Goal: Transaction & Acquisition: Purchase product/service

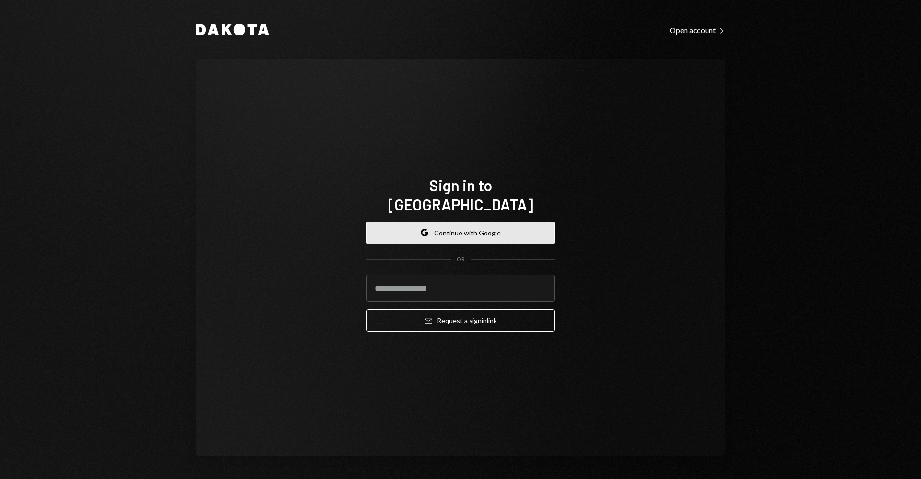
click at [500, 222] on button "Google Continue with Google" at bounding box center [460, 233] width 188 height 23
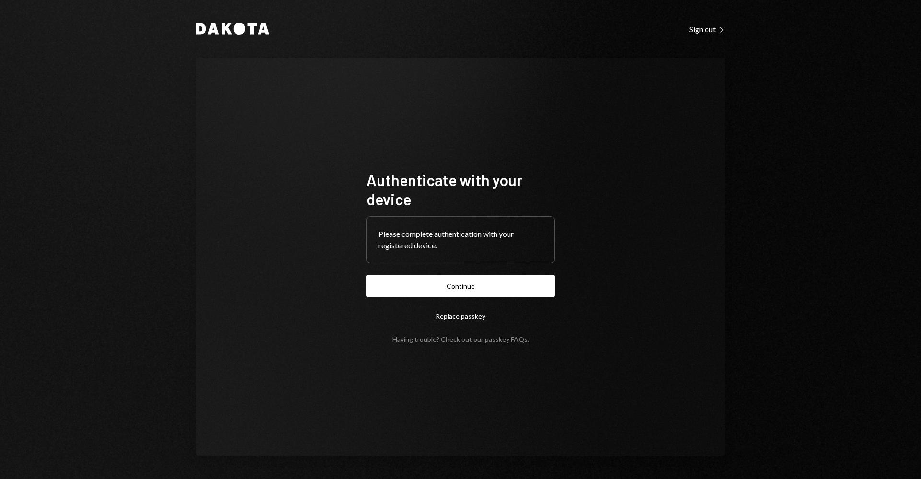
click at [784, 190] on div "Dakota Sign out Right Caret Authenticate with your device Please complete authe…" at bounding box center [460, 239] width 921 height 479
click at [446, 284] on button "Continue" at bounding box center [460, 286] width 188 height 23
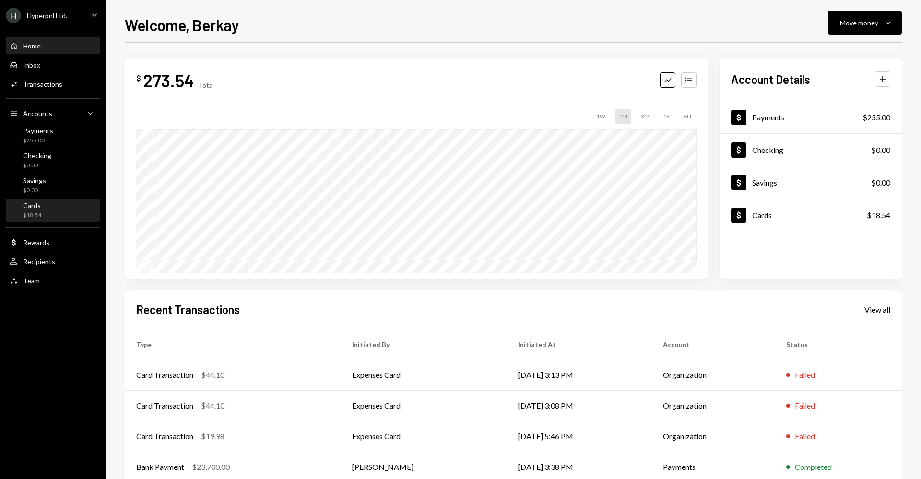
click at [60, 212] on div "Cards $18.54" at bounding box center [53, 210] width 86 height 18
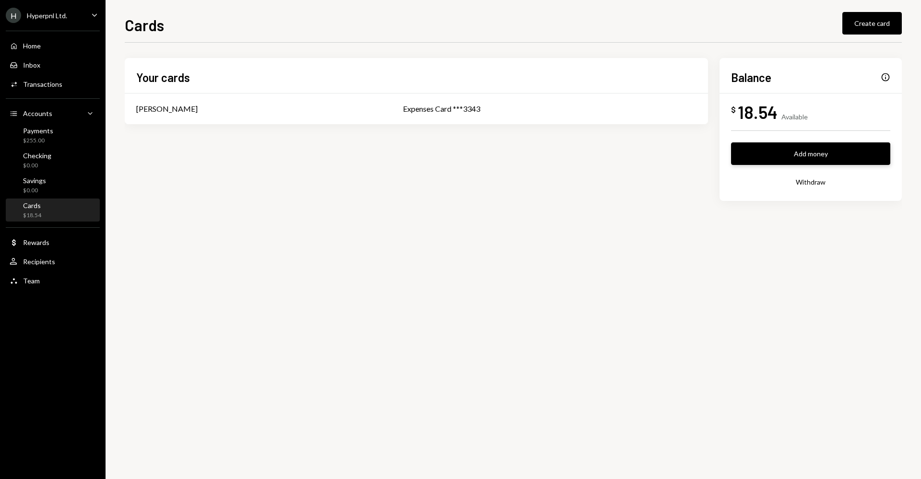
click at [803, 158] on button "Add money" at bounding box center [810, 153] width 159 height 23
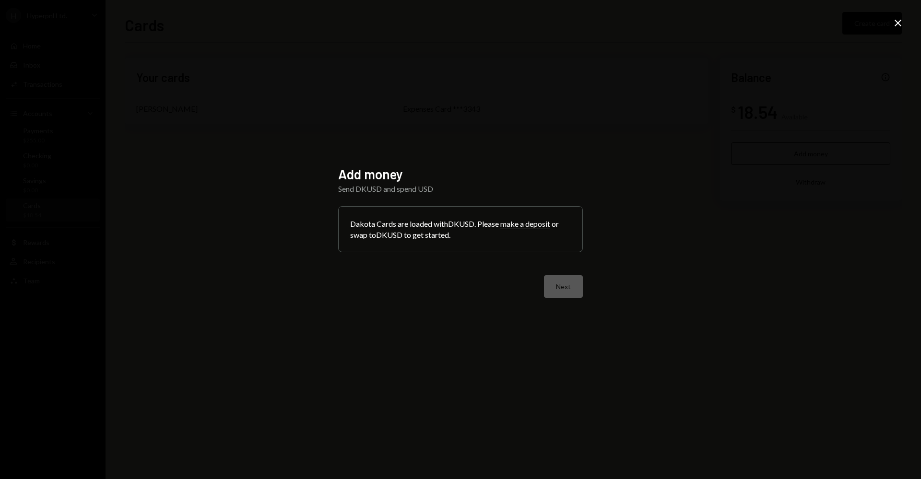
click at [531, 224] on button "make a deposit" at bounding box center [525, 224] width 50 height 10
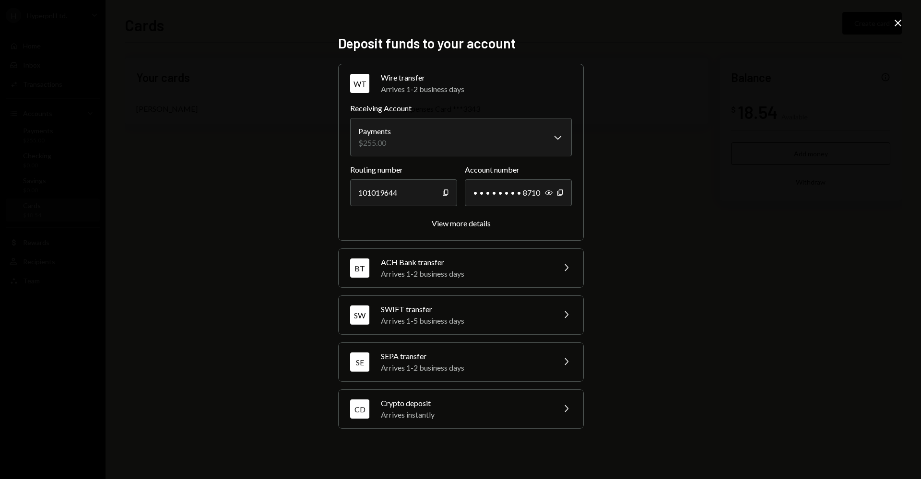
click at [899, 23] on icon "Close" at bounding box center [898, 23] width 12 height 12
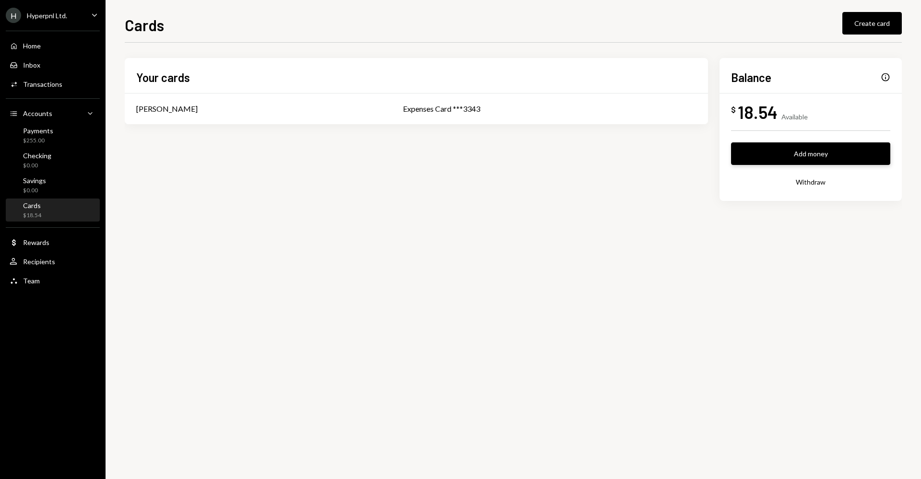
click at [856, 152] on button "Add money" at bounding box center [810, 153] width 159 height 23
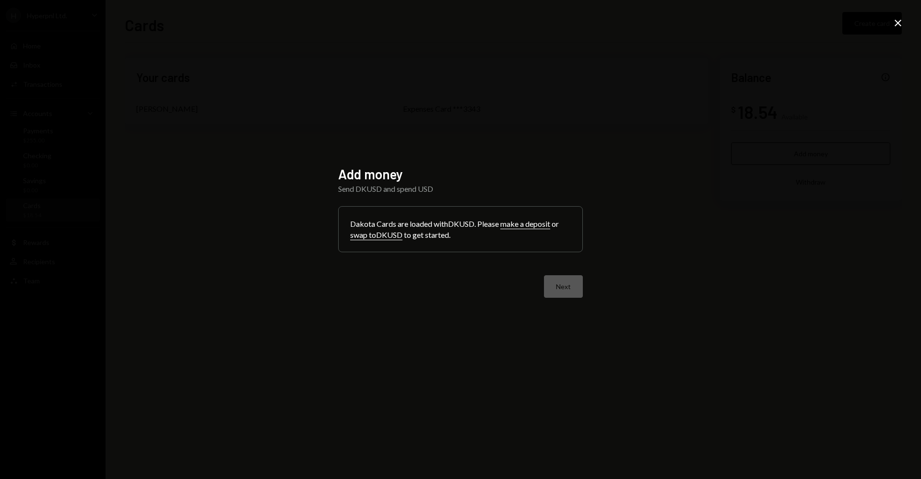
click at [386, 237] on button "swap to DKUSD" at bounding box center [376, 235] width 52 height 10
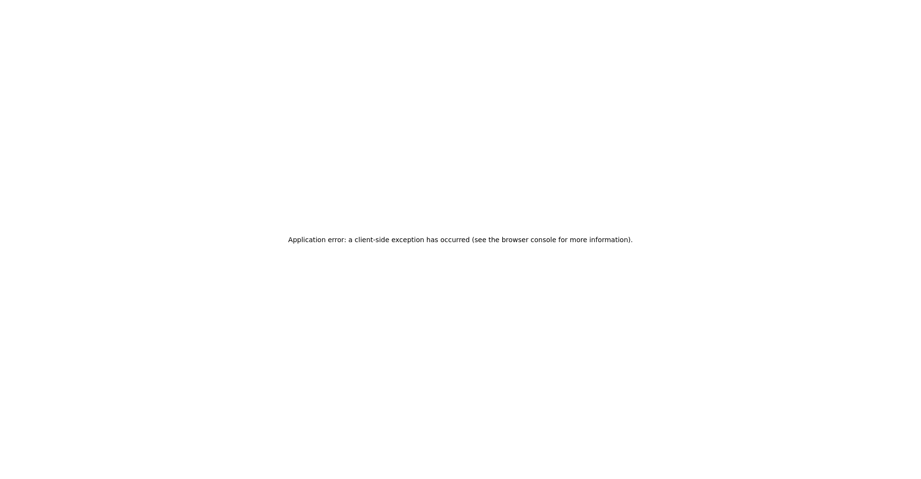
click at [449, 251] on div "Application error: a client-side exception has occurred (see the browser consol…" at bounding box center [460, 239] width 344 height 24
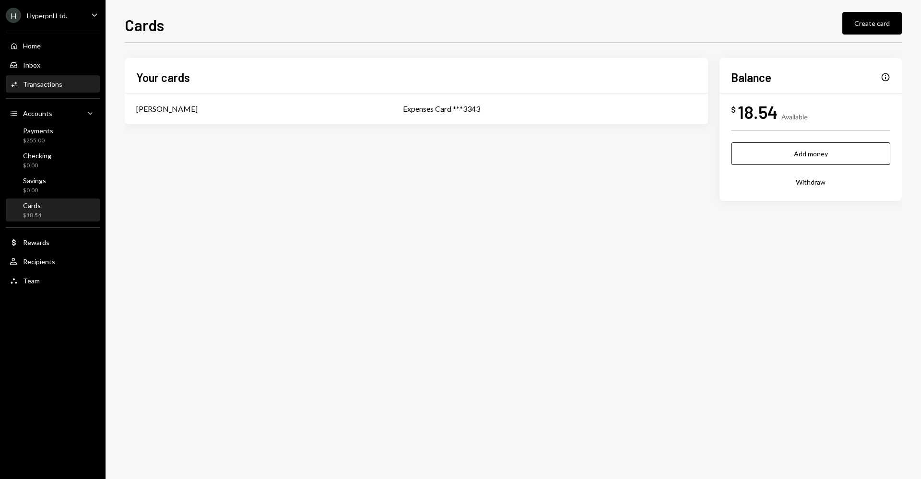
click at [76, 85] on div "Activities Transactions" at bounding box center [53, 84] width 86 height 9
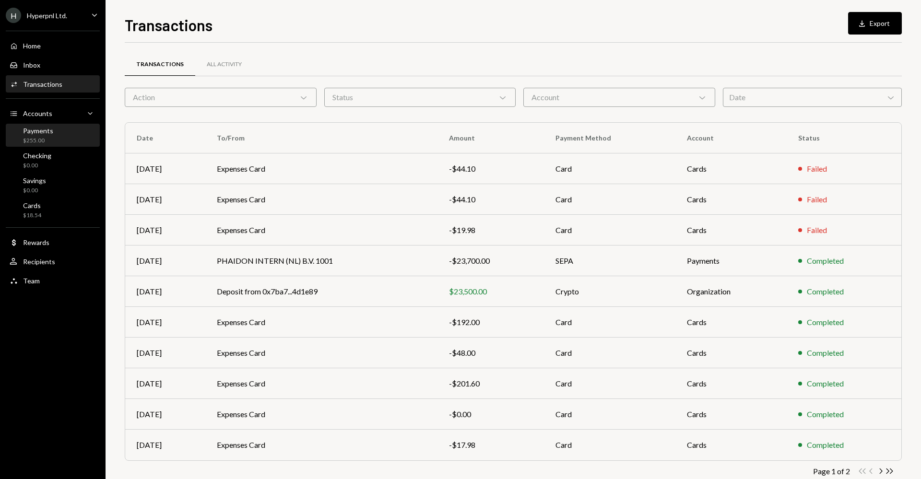
click at [68, 129] on div "Payments $255.00" at bounding box center [53, 136] width 86 height 18
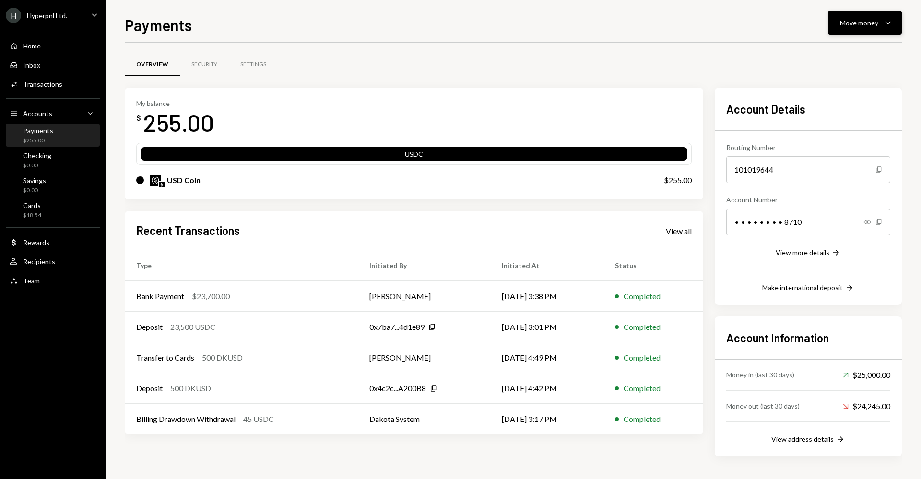
click at [886, 25] on icon "Caret Down" at bounding box center [888, 23] width 12 height 12
click at [849, 127] on div "Swap stablecoins" at bounding box center [857, 124] width 70 height 10
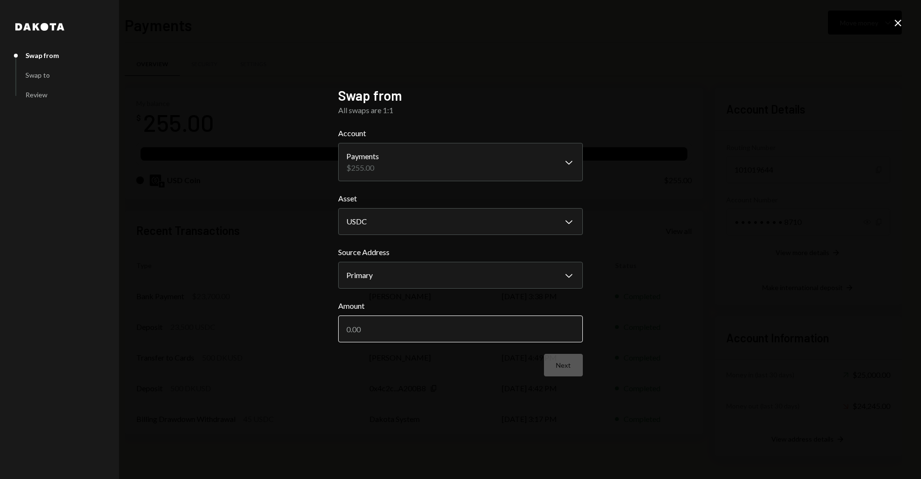
click at [471, 329] on input "Amount" at bounding box center [460, 329] width 245 height 27
type input "255"
click at [571, 359] on button "Next" at bounding box center [563, 365] width 39 height 23
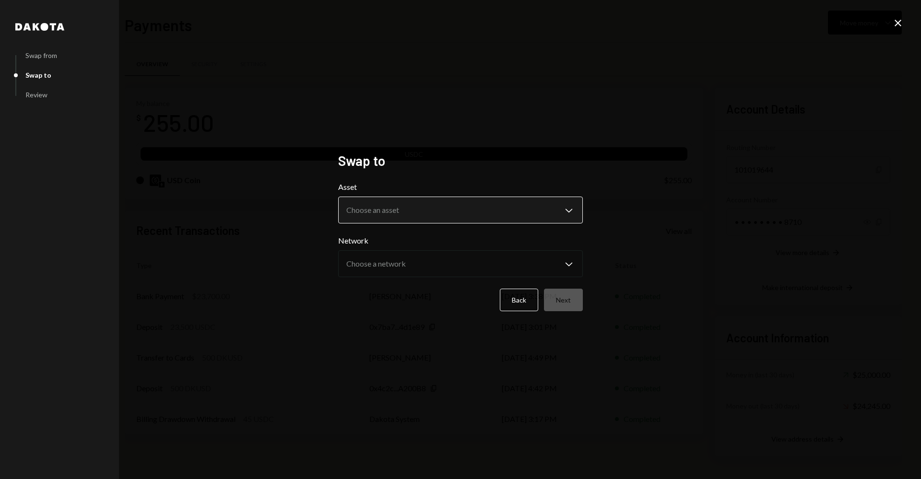
click at [463, 211] on body "H Hyperpnl Ltd. Caret Down Home Home Inbox Inbox Activities Transactions Accoun…" at bounding box center [460, 239] width 921 height 479
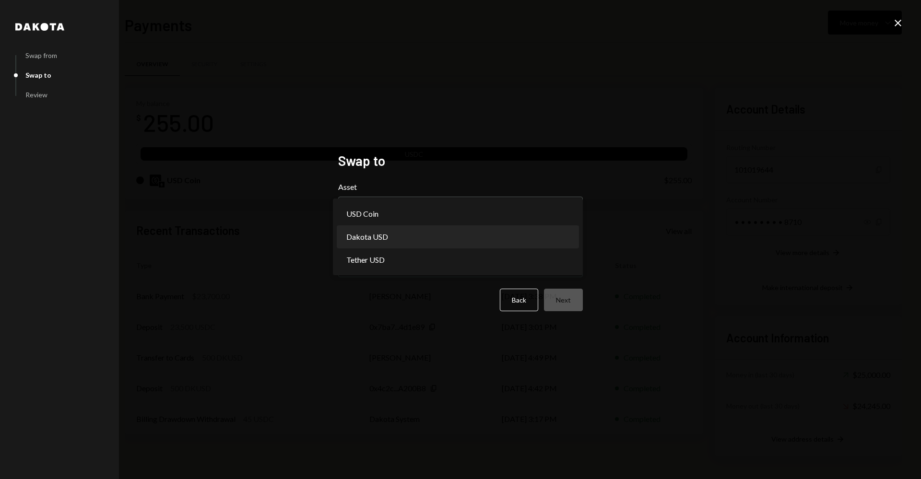
select select "*****"
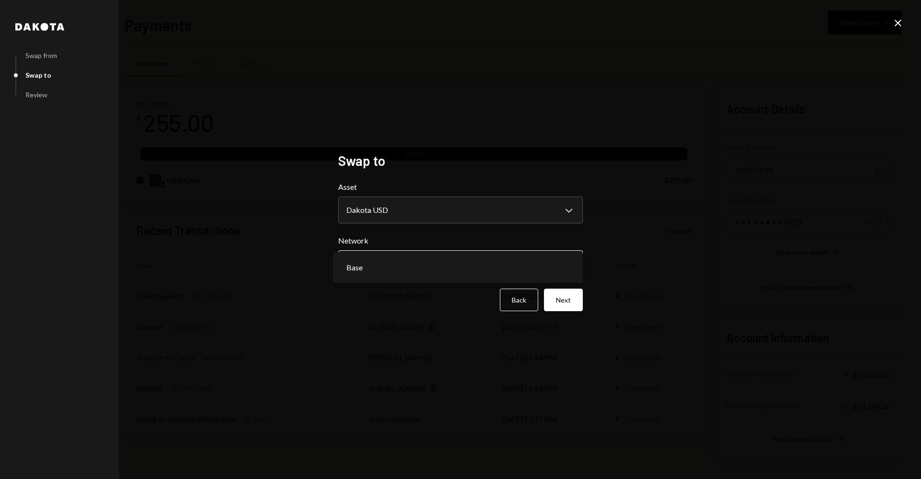
click at [486, 265] on body "H Hyperpnl Ltd. Caret Down Home Home Inbox Inbox Activities Transactions Accoun…" at bounding box center [460, 239] width 921 height 479
click at [472, 327] on div "**********" at bounding box center [461, 240] width 268 height 198
click at [566, 298] on button "Next" at bounding box center [563, 300] width 39 height 23
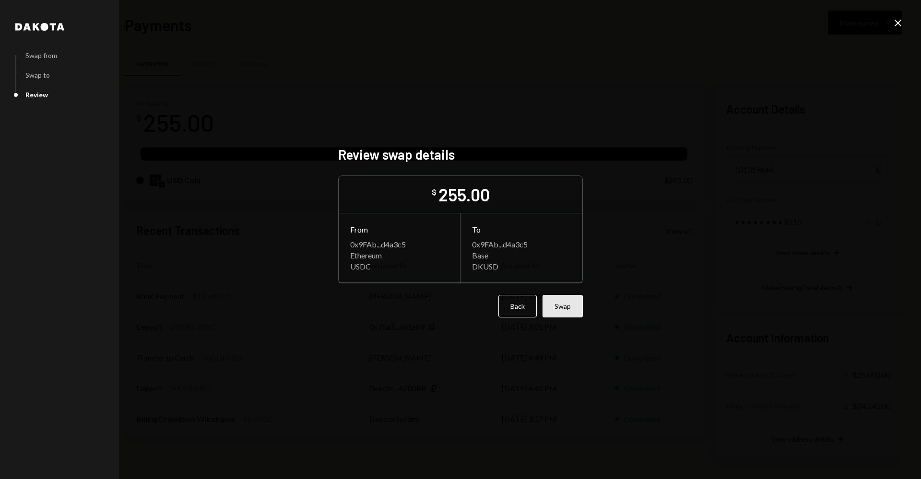
click at [565, 306] on button "Swap" at bounding box center [563, 306] width 40 height 23
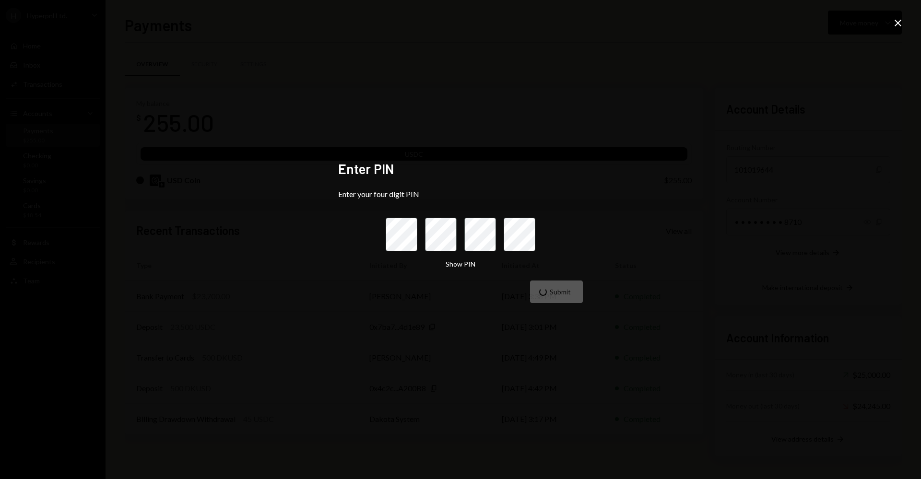
click at [566, 269] on form "Enter your four digit PIN Show PIN Submit" at bounding box center [460, 246] width 245 height 114
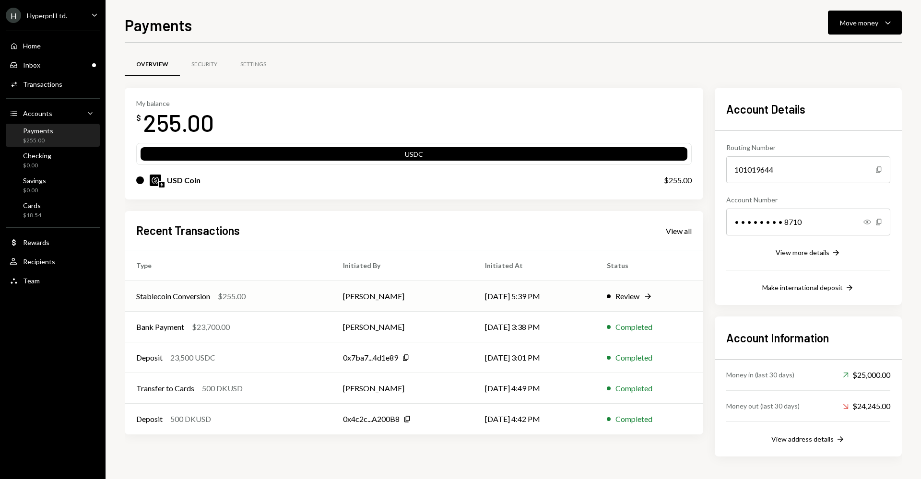
click at [638, 300] on div "Review" at bounding box center [627, 297] width 24 height 12
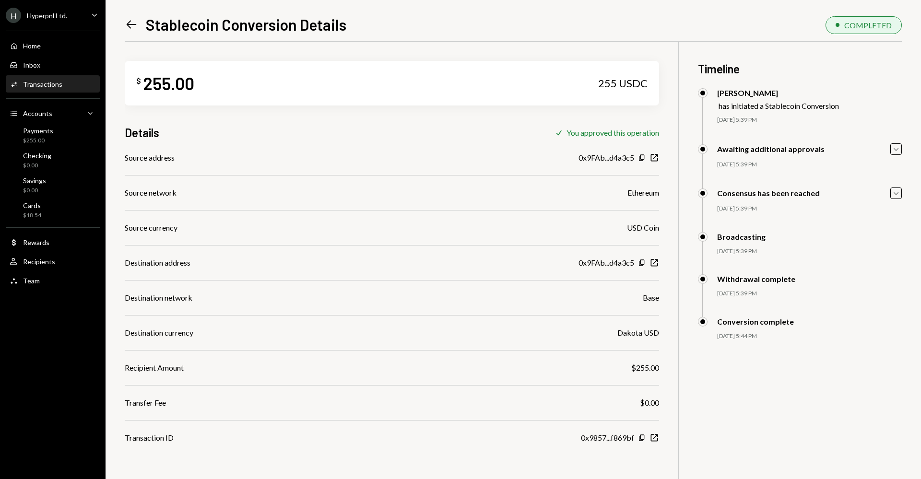
click at [129, 27] on icon "Left Arrow" at bounding box center [131, 24] width 13 height 13
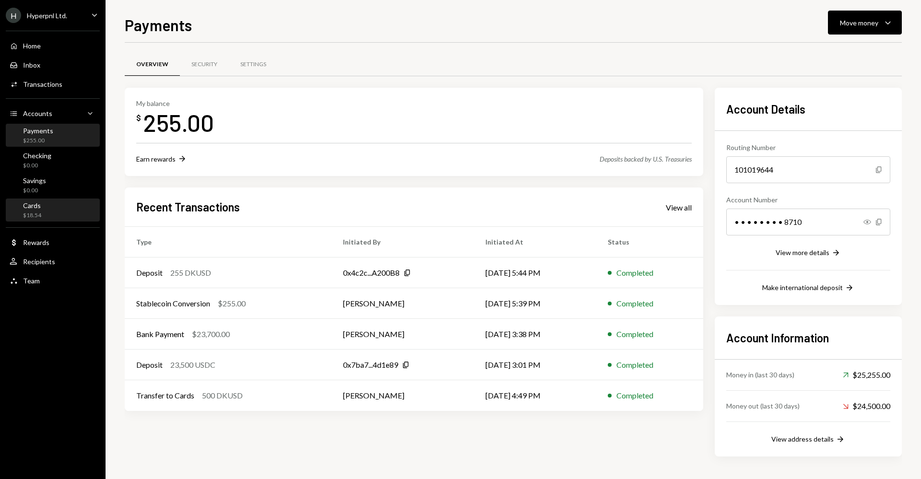
click at [51, 212] on div "Cards $18.54" at bounding box center [53, 210] width 86 height 18
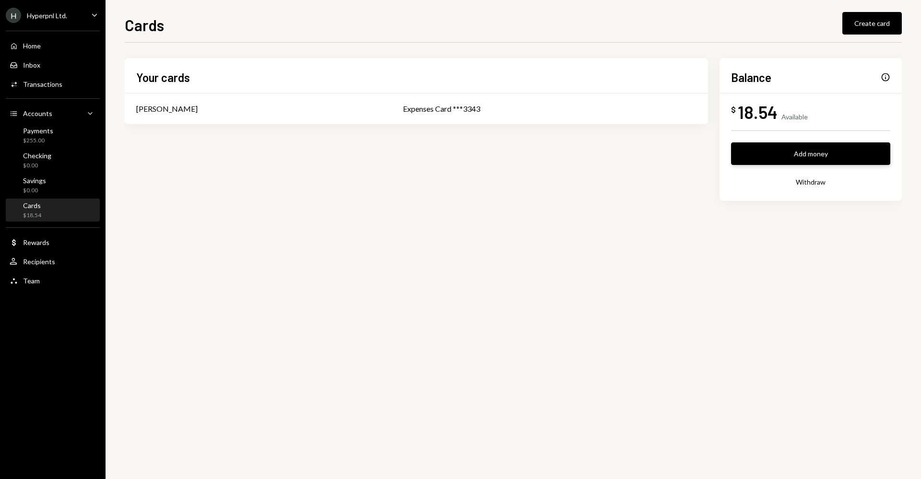
click at [822, 154] on button "Add money" at bounding box center [810, 153] width 159 height 23
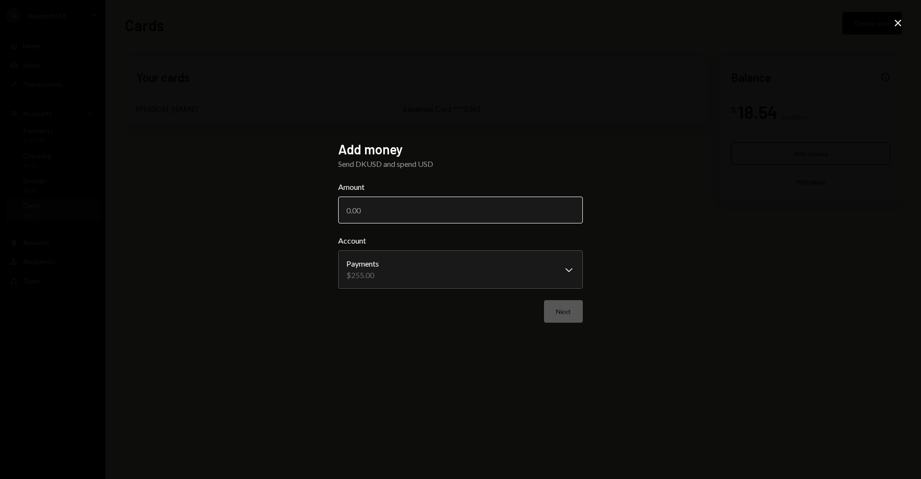
click at [504, 201] on input "Amount" at bounding box center [460, 210] width 245 height 27
type input "255"
click at [561, 311] on button "Next" at bounding box center [563, 311] width 39 height 23
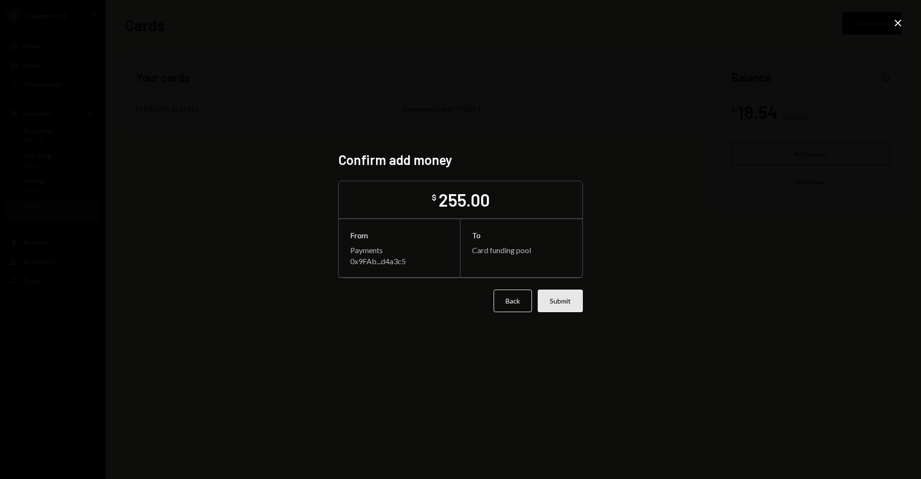
click at [569, 295] on button "Submit" at bounding box center [560, 301] width 45 height 23
